Goal: Task Accomplishment & Management: Use online tool/utility

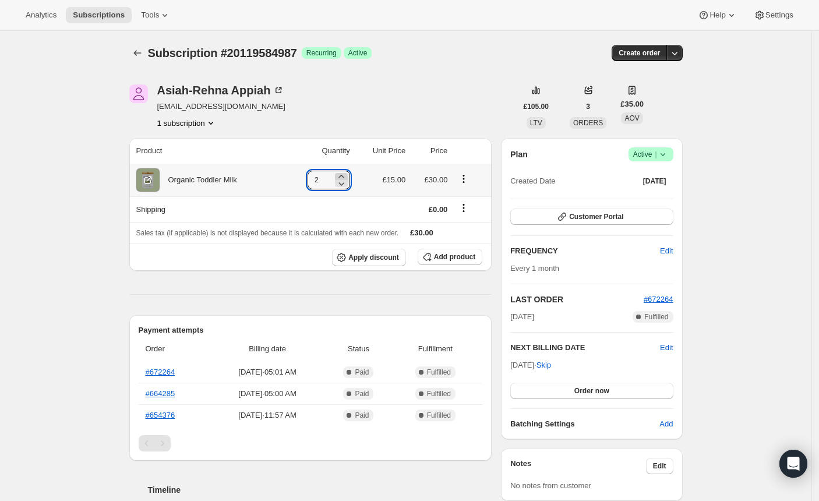
click at [344, 174] on icon at bounding box center [341, 177] width 12 height 12
type input "3"
click at [539, 394] on button "Order now" at bounding box center [591, 391] width 162 height 16
click at [543, 394] on button "Click to confirm" at bounding box center [591, 391] width 162 height 16
click at [346, 184] on icon at bounding box center [341, 184] width 12 height 12
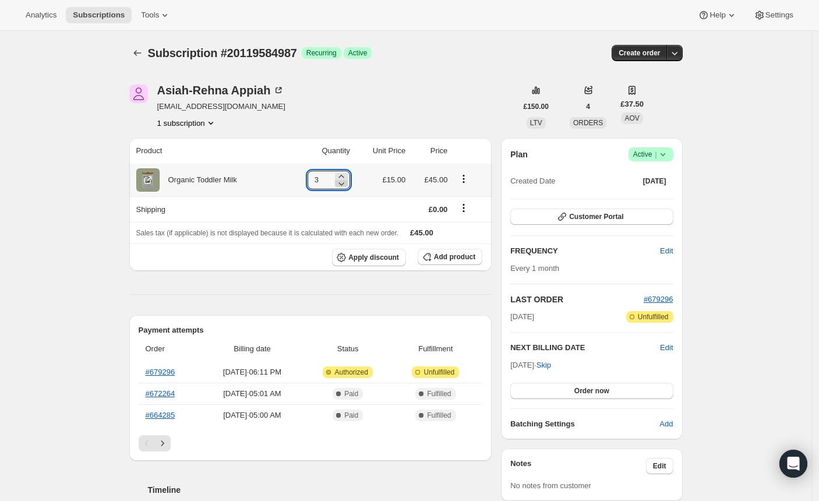
type input "2"
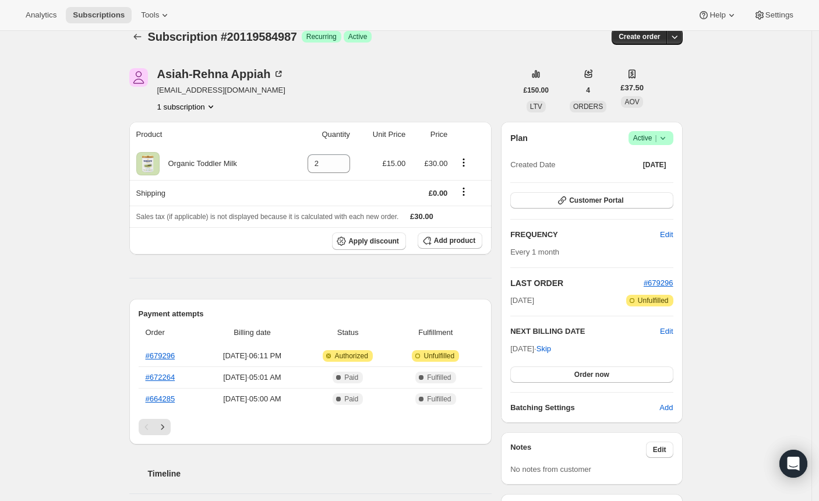
scroll to position [13, 0]
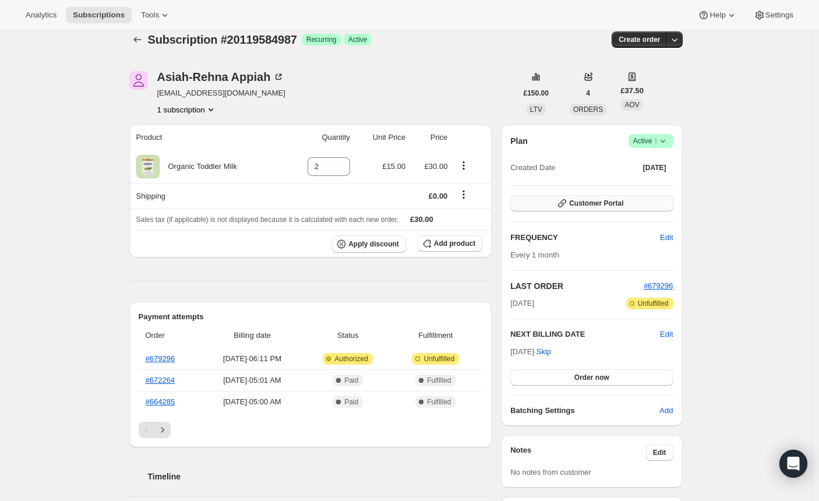
click at [567, 203] on icon "button" at bounding box center [562, 203] width 12 height 12
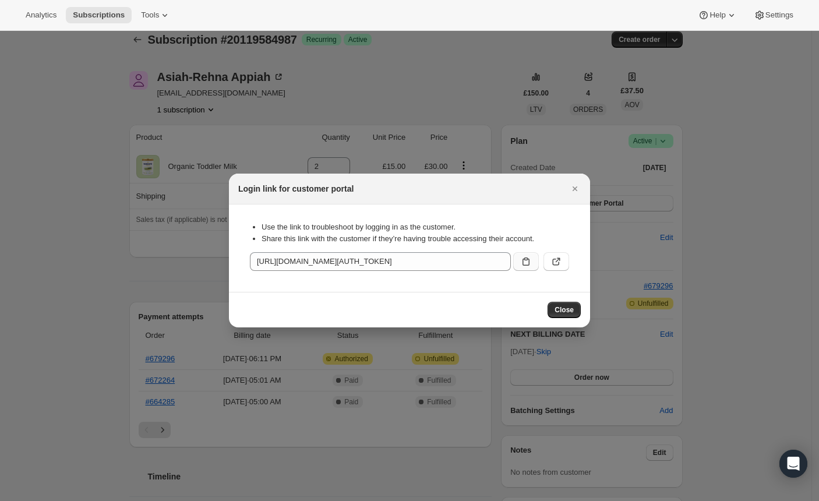
click at [524, 261] on icon ":r3k:" at bounding box center [526, 262] width 12 height 12
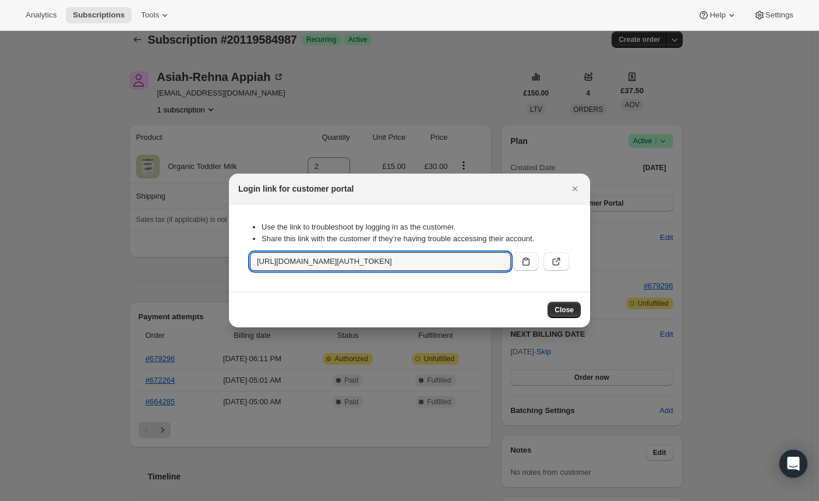
drag, startPoint x: 571, startPoint y: 184, endPoint x: 555, endPoint y: 183, distance: 15.8
click at [571, 183] on icon "Close" at bounding box center [575, 189] width 12 height 12
